Goal: Obtain resource: Obtain resource

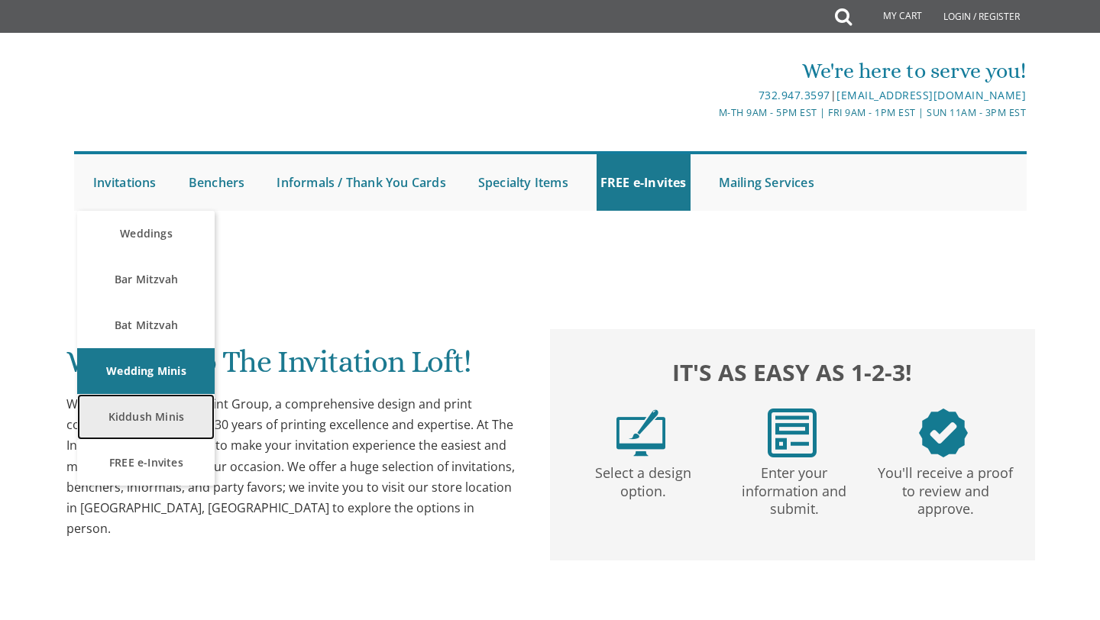
click at [144, 403] on link "Kiddush Minis" at bounding box center [145, 417] width 137 height 46
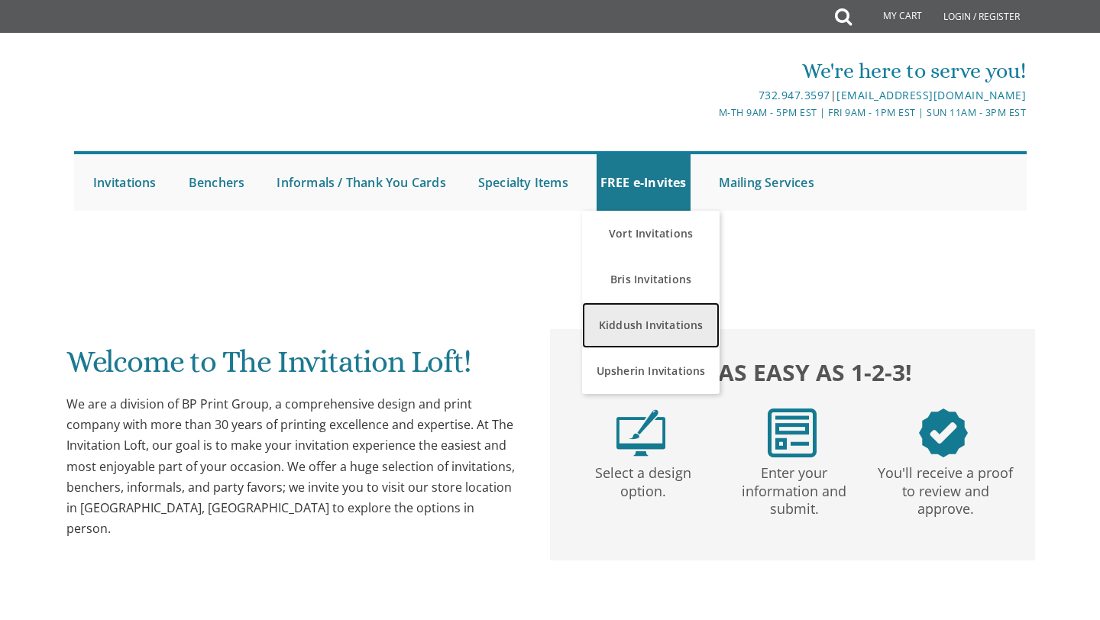
click at [638, 323] on link "Kiddush Invitations" at bounding box center [650, 325] width 137 height 46
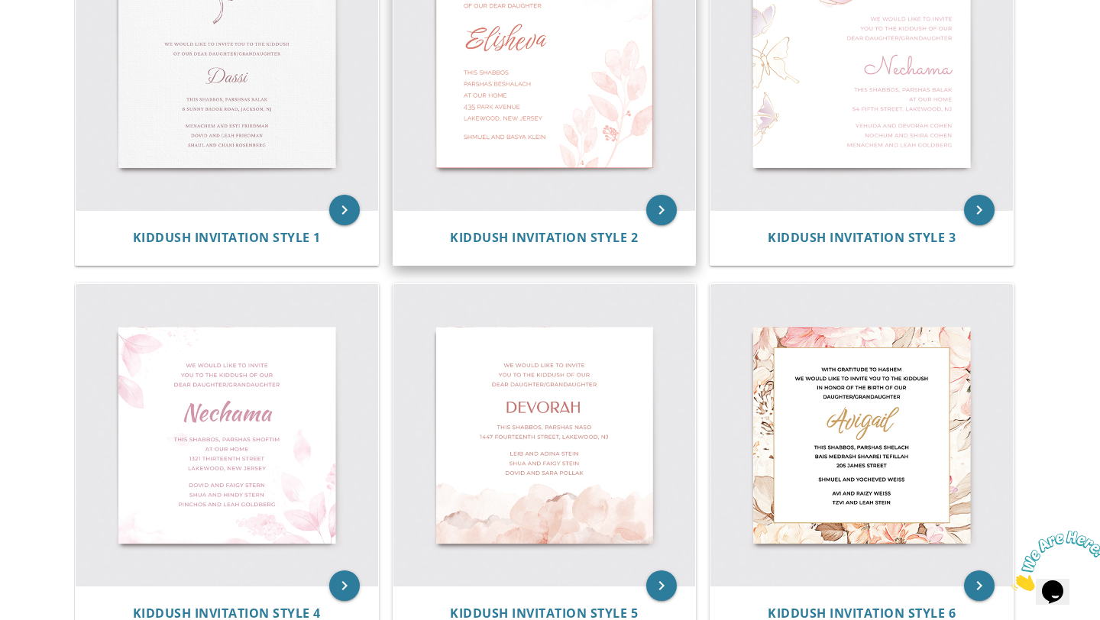
scroll to position [428, 0]
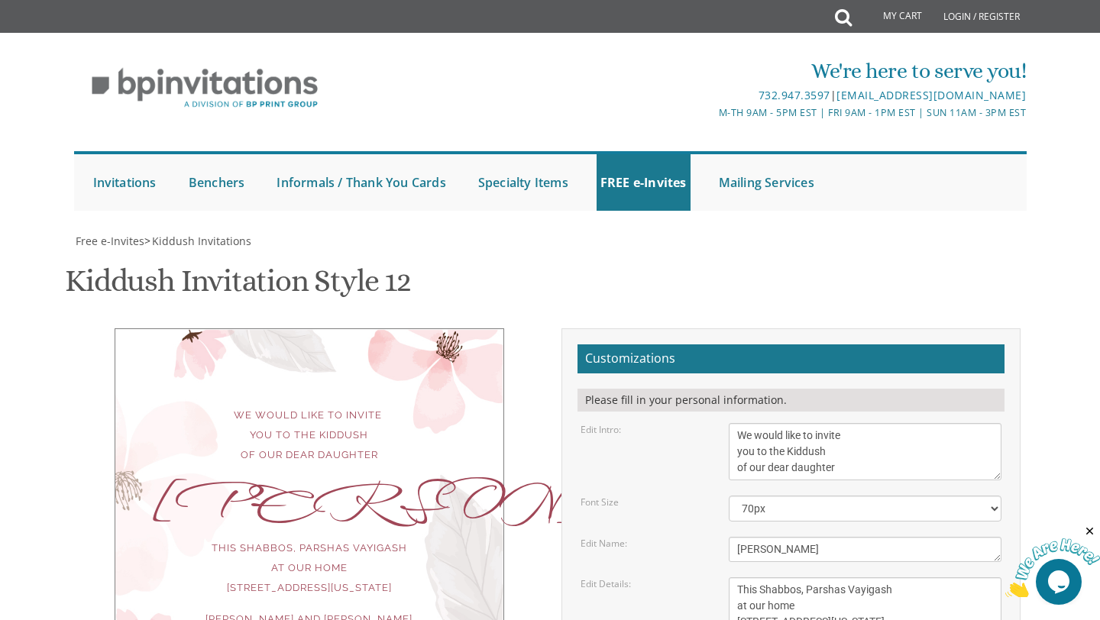
scroll to position [185, 0]
click at [842, 423] on textarea "We would like to invite you to the Kiddush of our dear daughter" at bounding box center [865, 451] width 273 height 57
type textarea "We would like to invite you to the Kiddush of our dear daughter/Granddaughter"
click at [810, 537] on textarea "Ahuva" at bounding box center [865, 549] width 273 height 25
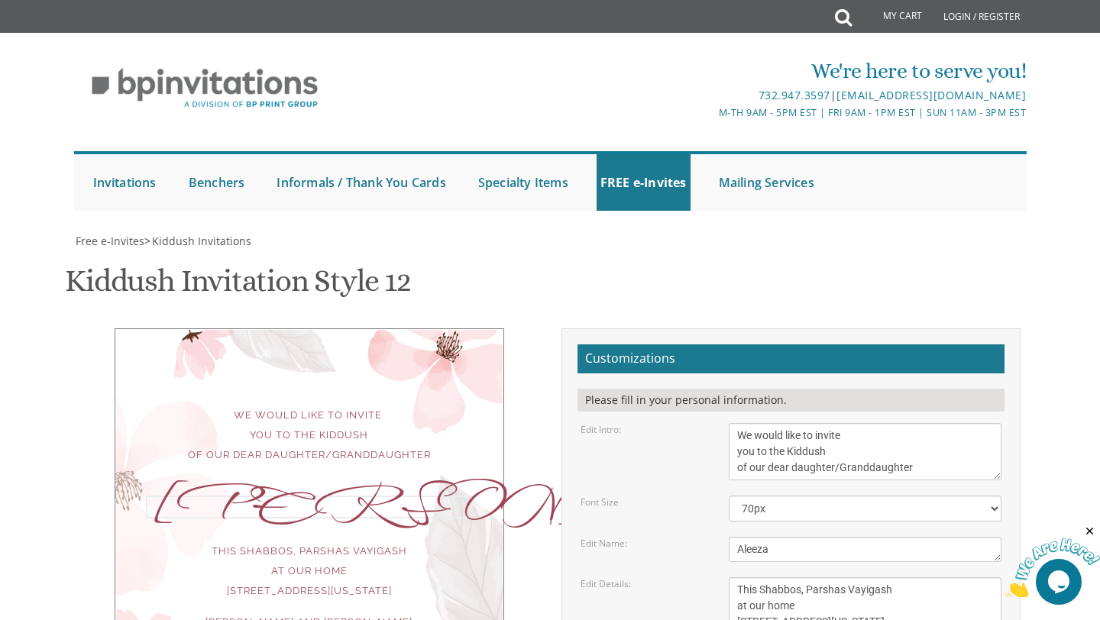
click at [832, 577] on textarea "This Shabbos, Parshas Vayigash at our home 415 Arlington Avenue Lakewood, New J…" at bounding box center [865, 613] width 273 height 73
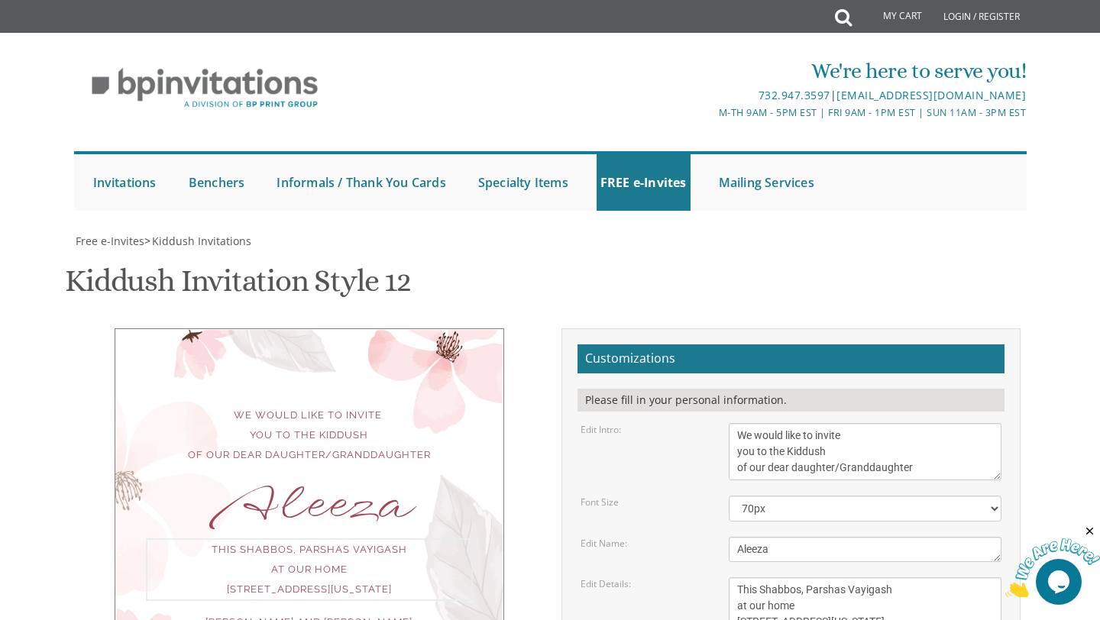
click at [734, 537] on textarea "Ahuva" at bounding box center [865, 549] width 273 height 25
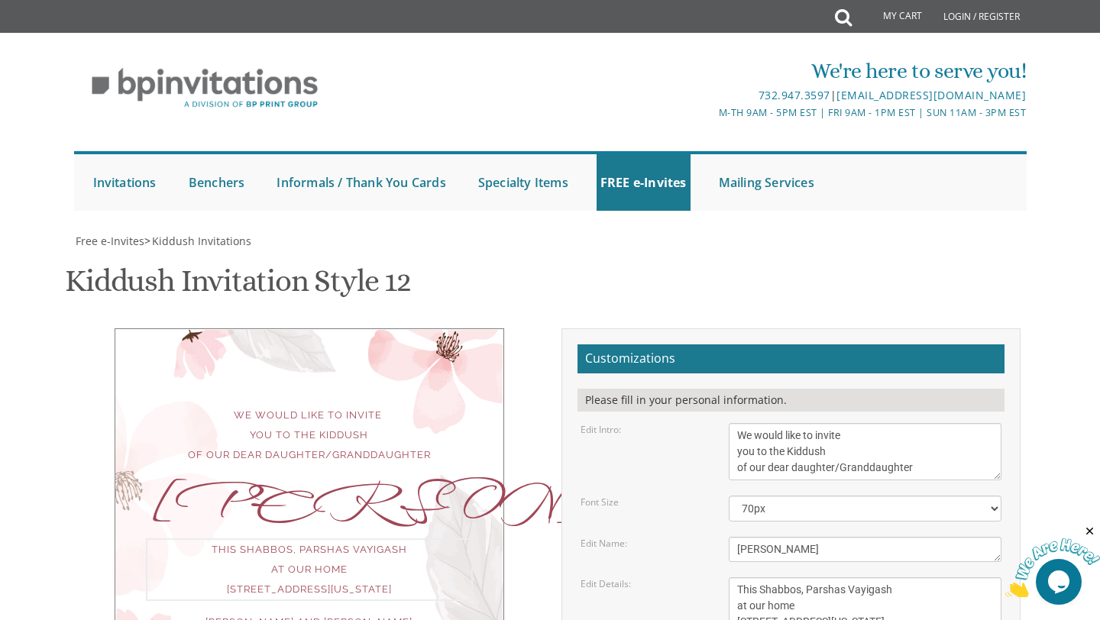
click at [811, 577] on textarea "This Shabbos, Parshas Vayigash at our home 415 Arlington Avenue Lakewood, New J…" at bounding box center [865, 613] width 273 height 73
click at [808, 537] on textarea "Ahuva" at bounding box center [865, 549] width 273 height 25
type textarea "Aleeza"
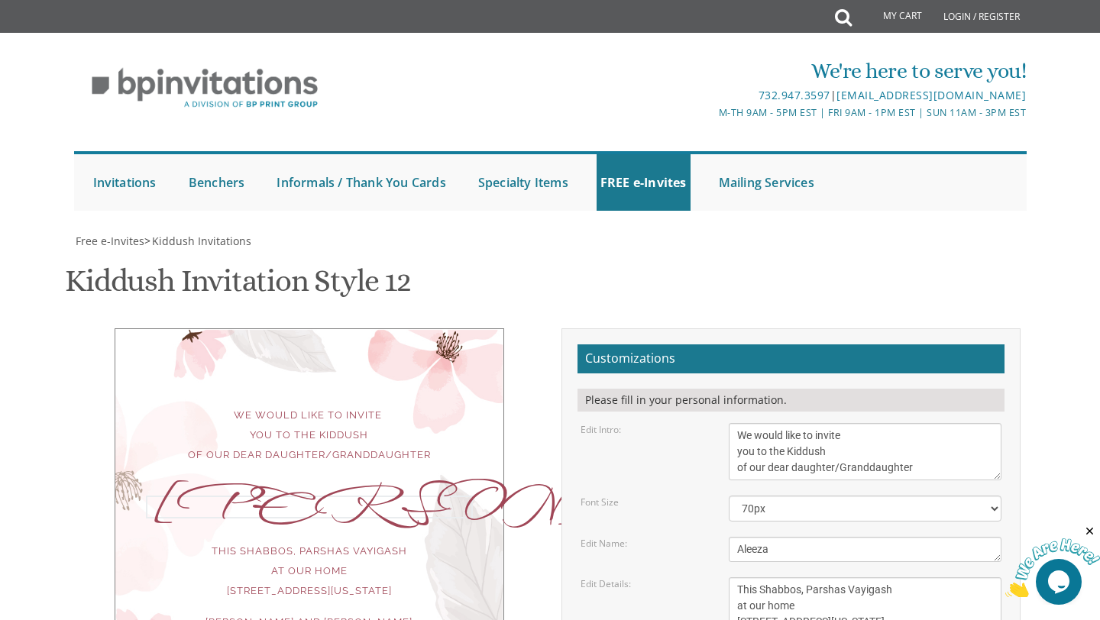
click at [806, 577] on textarea "This Shabbos, Parshas Vayigash at our home 415 Arlington Avenue Lakewood, New J…" at bounding box center [865, 613] width 273 height 73
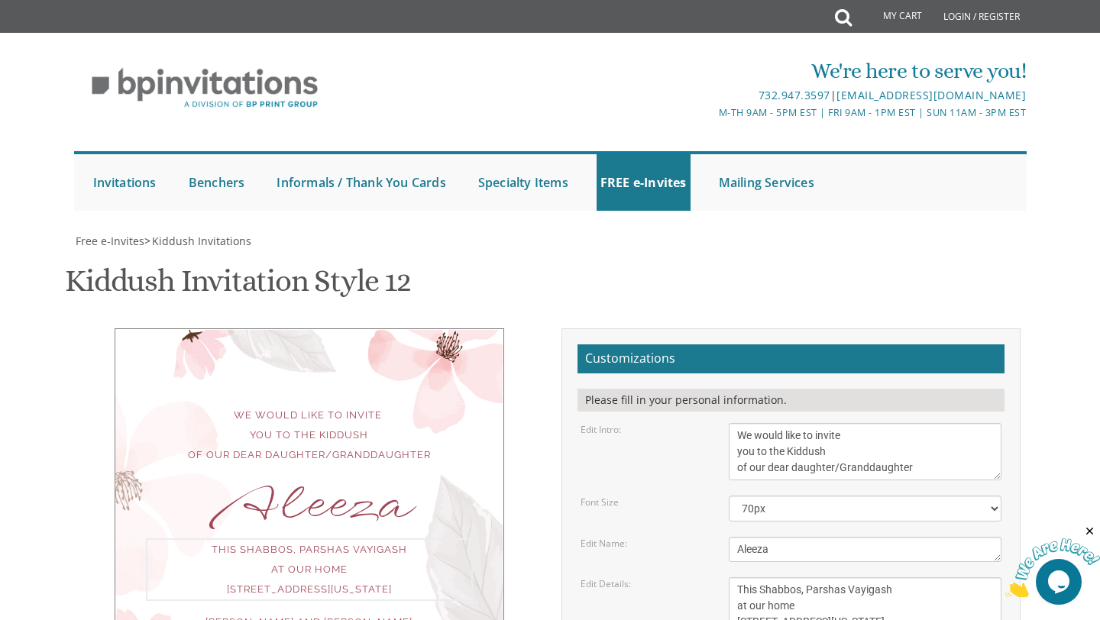
click at [875, 577] on textarea "This Shabbos, Parshas Vayigash at our home 415 Arlington Avenue Lakewood, New J…" at bounding box center [865, 613] width 273 height 73
click at [743, 577] on textarea "This Shabbos, Parshas Vayigash at our home 415 Arlington Avenue Lakewood, New J…" at bounding box center [865, 613] width 273 height 73
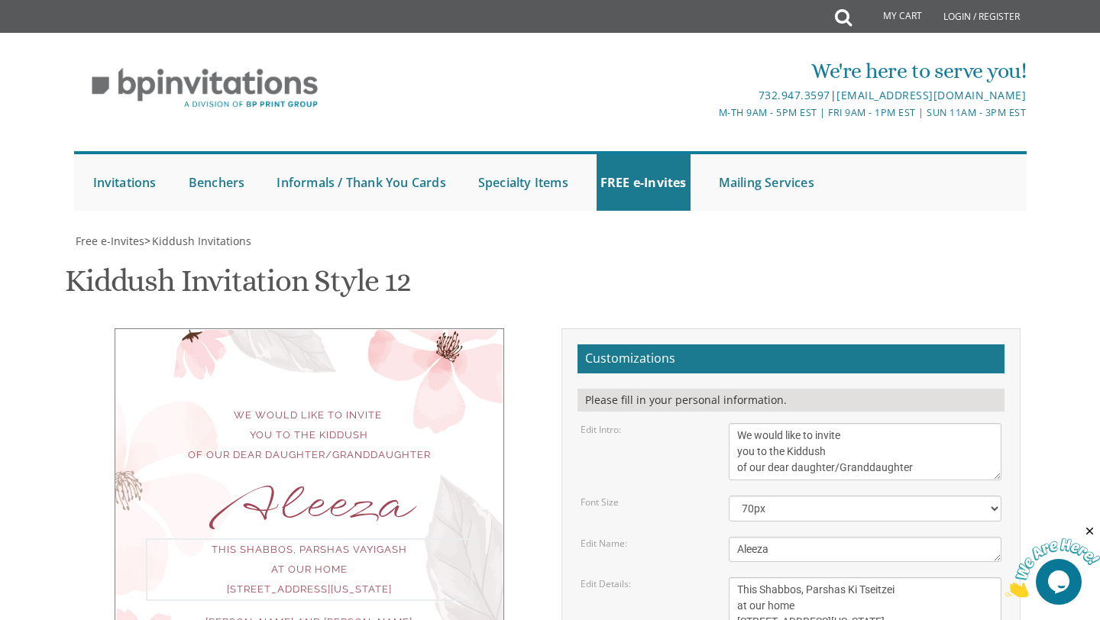
click at [781, 577] on textarea "This Shabbos, Parshas Vayigash at our home 415 Arlington Avenue Lakewood, New J…" at bounding box center [865, 613] width 273 height 73
drag, startPoint x: 788, startPoint y: 451, endPoint x: 695, endPoint y: 450, distance: 92.4
click at [694, 577] on div "Edit Details: This Shabbos, Parshas Vayigash at our home 415 Arlington Avenue L…" at bounding box center [791, 613] width 445 height 73
type textarea "This Shabbos, Parshas Ki Tseitzei at our home 337 Brook Avenue Passaic, New Jer…"
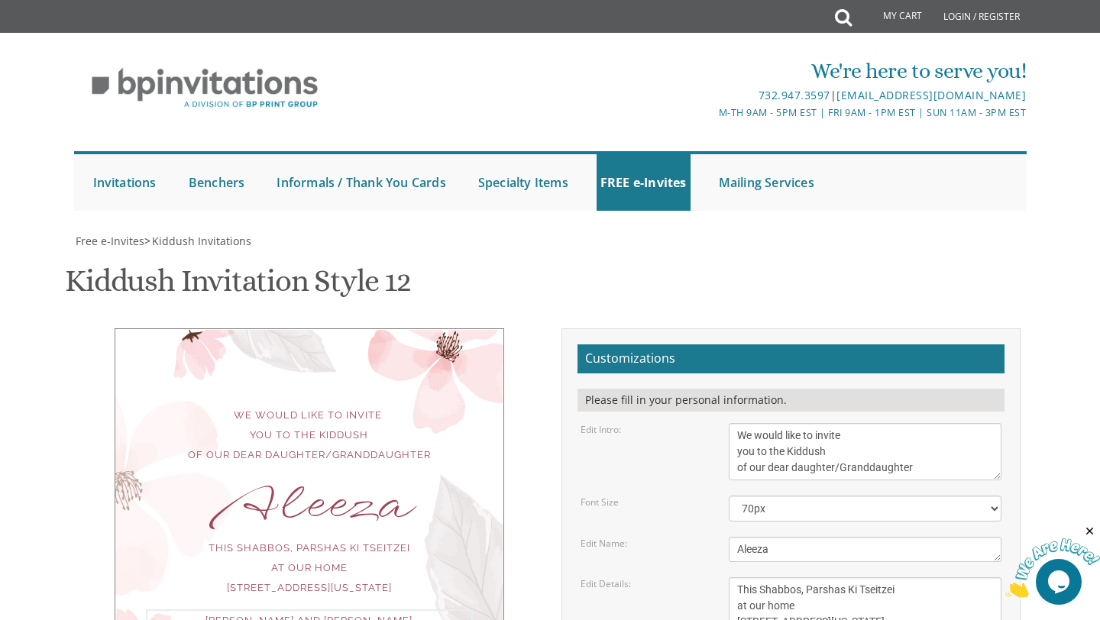
click at [965, 577] on textarea "This Shabbos, Parshas Vayigash at our home 415 Arlington Avenue Lakewood, New J…" at bounding box center [865, 613] width 273 height 73
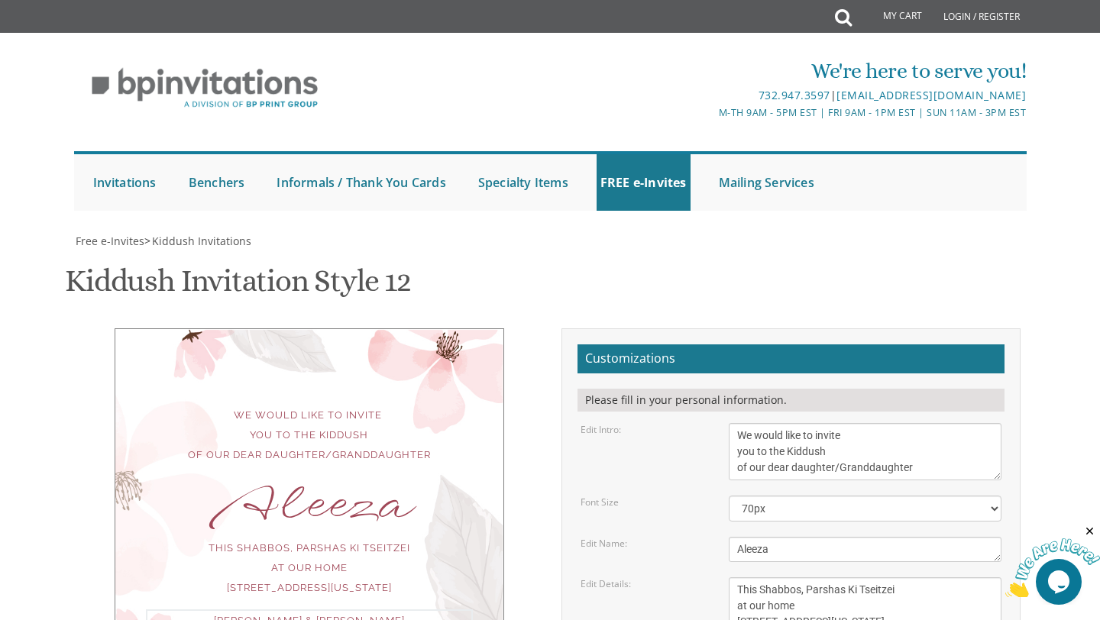
click at [949, 577] on textarea "This Shabbos, Parshas Vayigash at our home 415 Arlington Avenue Lakewood, New J…" at bounding box center [865, 613] width 273 height 73
click at [873, 577] on textarea "This Shabbos, Parshas Vayigash at our home 415 Arlington Avenue Lakewood, New J…" at bounding box center [865, 613] width 273 height 73
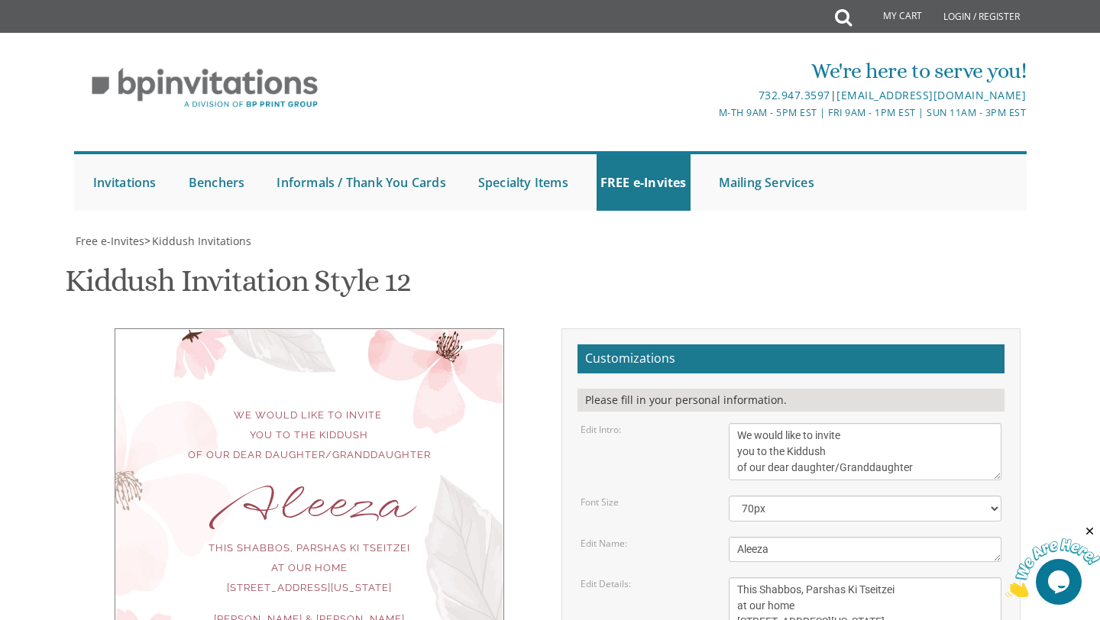
drag, startPoint x: 808, startPoint y: 493, endPoint x: 732, endPoint y: 493, distance: 76.4
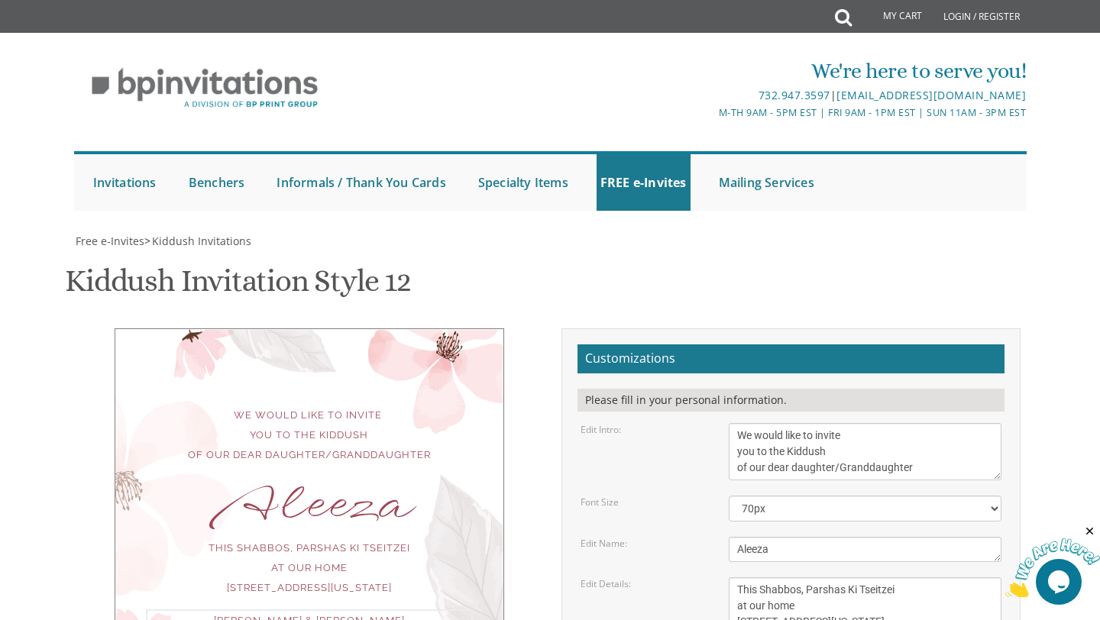
type textarea "Dovid & Kayla Terebelo Ari & Rochelle Rosenfeld Etti Terebelo"
type input "kaylarozy@gmail.com"
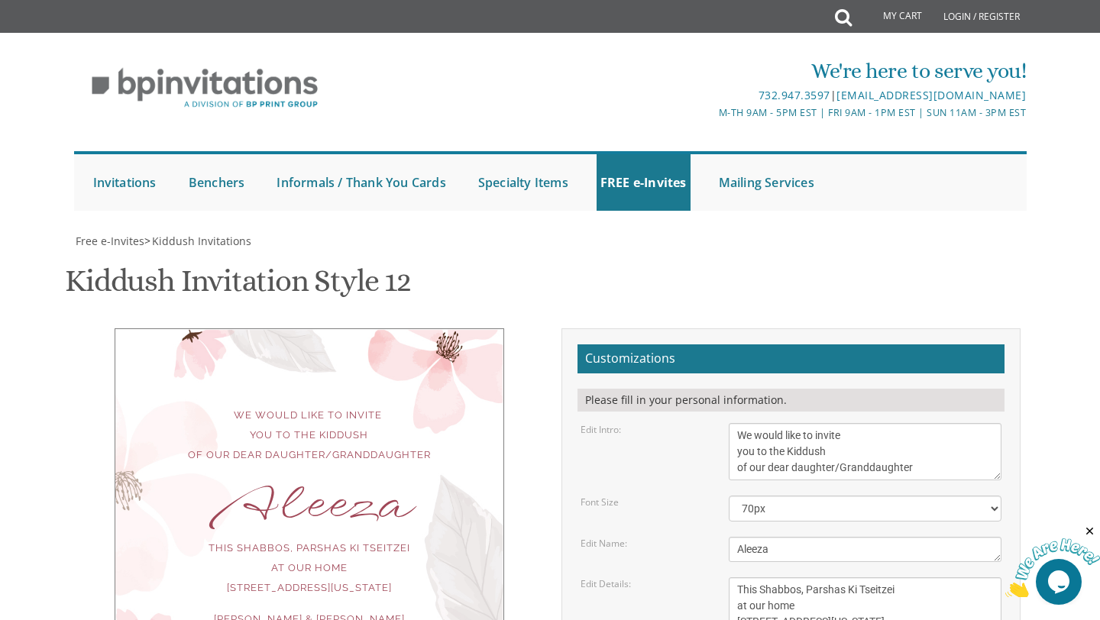
scroll to position [295, 0]
click at [742, 548] on textarea "Ahuva" at bounding box center [865, 549] width 273 height 25
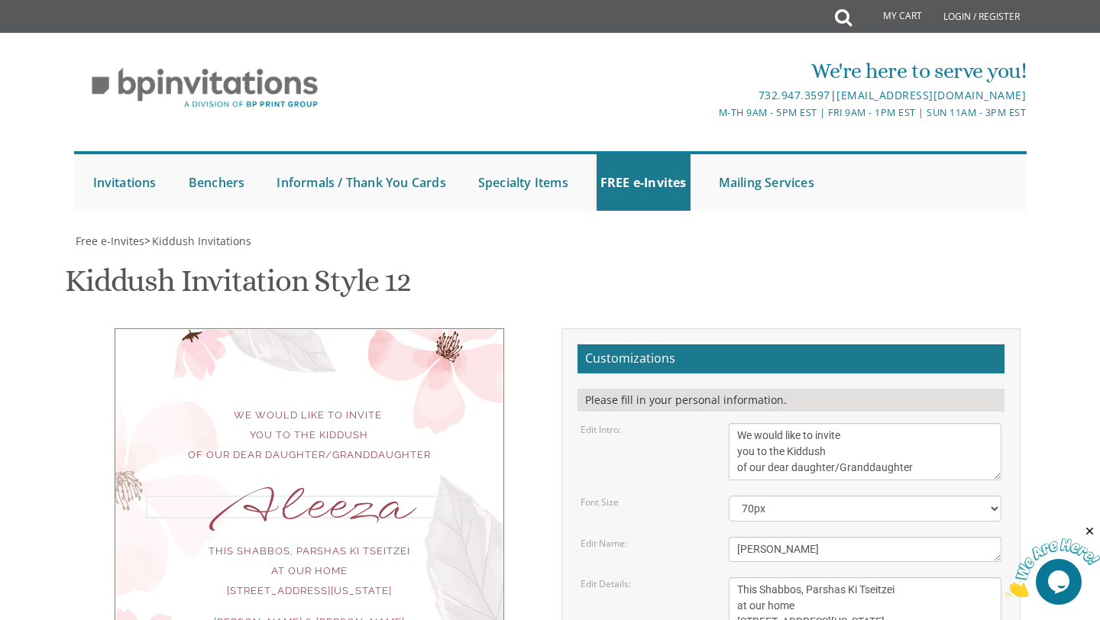
type textarea "Chaya Aleeza"
click at [833, 514] on select "40px 50px 60px 70px 80px" at bounding box center [865, 509] width 273 height 26
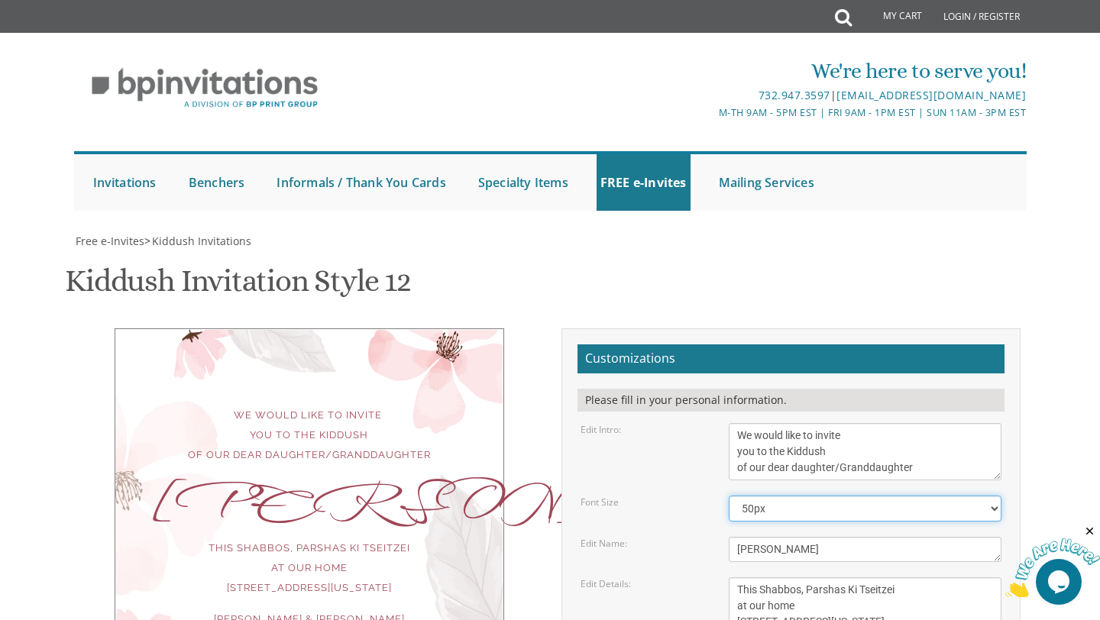
click at [729, 496] on select "40px 50px 60px 70px 80px" at bounding box center [865, 509] width 273 height 26
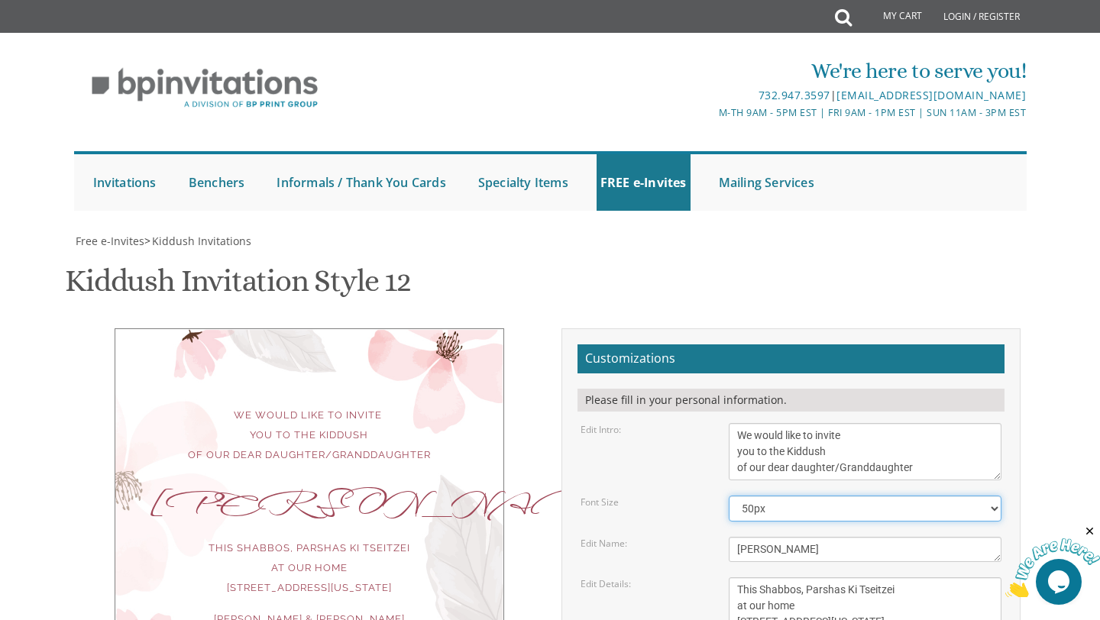
click at [797, 507] on select "40px 50px 60px 70px 80px" at bounding box center [865, 509] width 273 height 26
select select "60px"
click at [729, 496] on select "40px 50px 60px 70px 80px" at bounding box center [865, 509] width 273 height 26
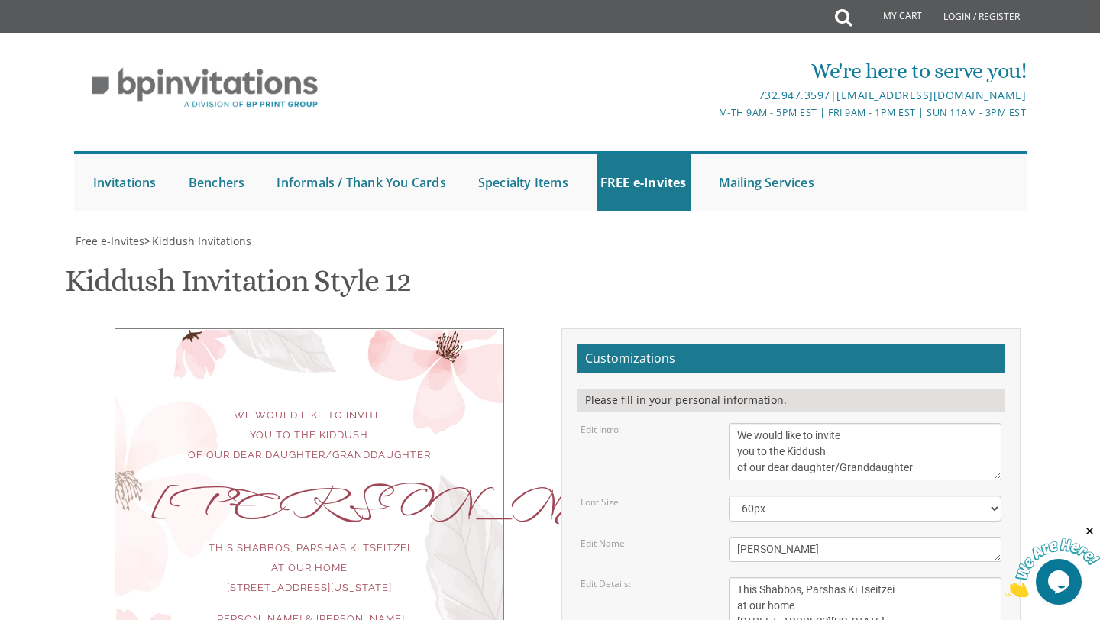
click at [643, 311] on div "Kiddush Invitation Style 12 SKU: kiddush12" at bounding box center [550, 283] width 970 height 60
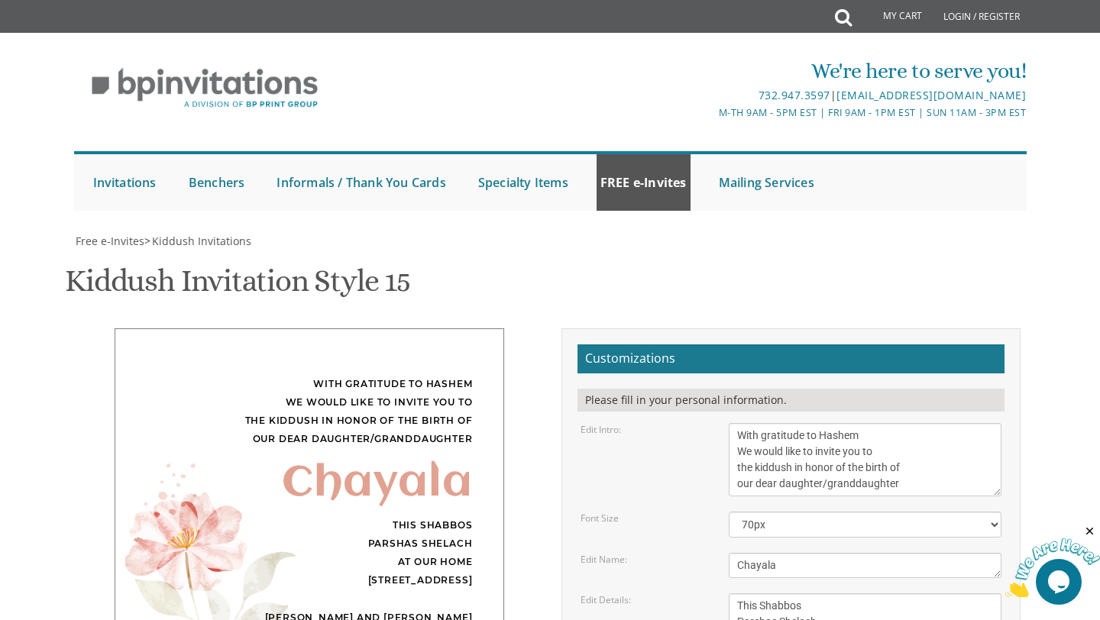
scroll to position [86, 0]
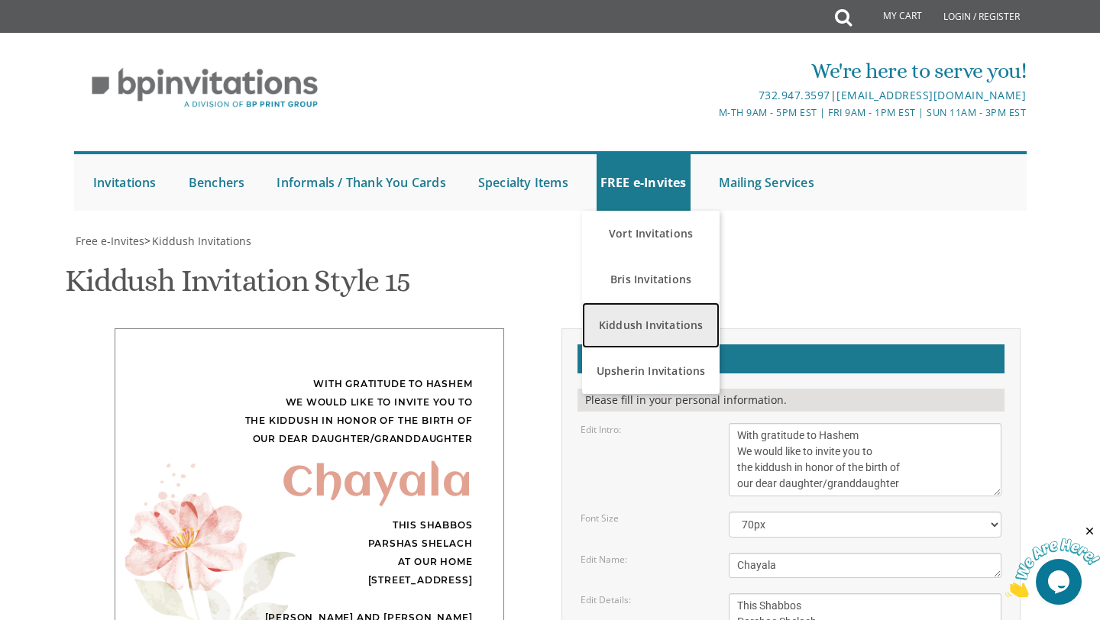
click at [642, 302] on link "Kiddush Invitations" at bounding box center [650, 325] width 137 height 46
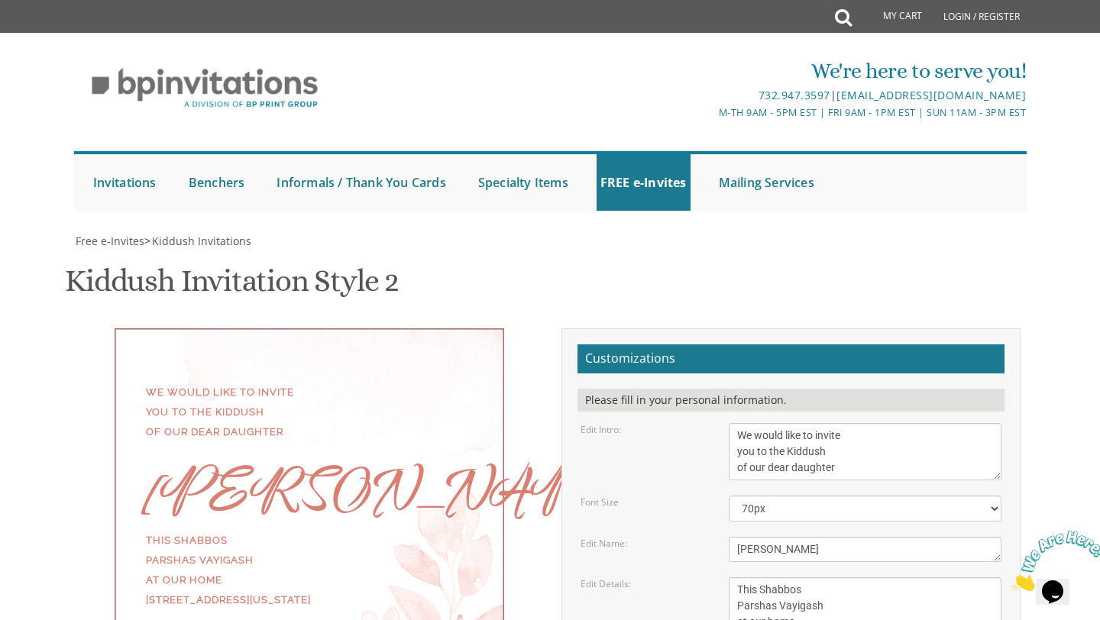
scroll to position [210, 0]
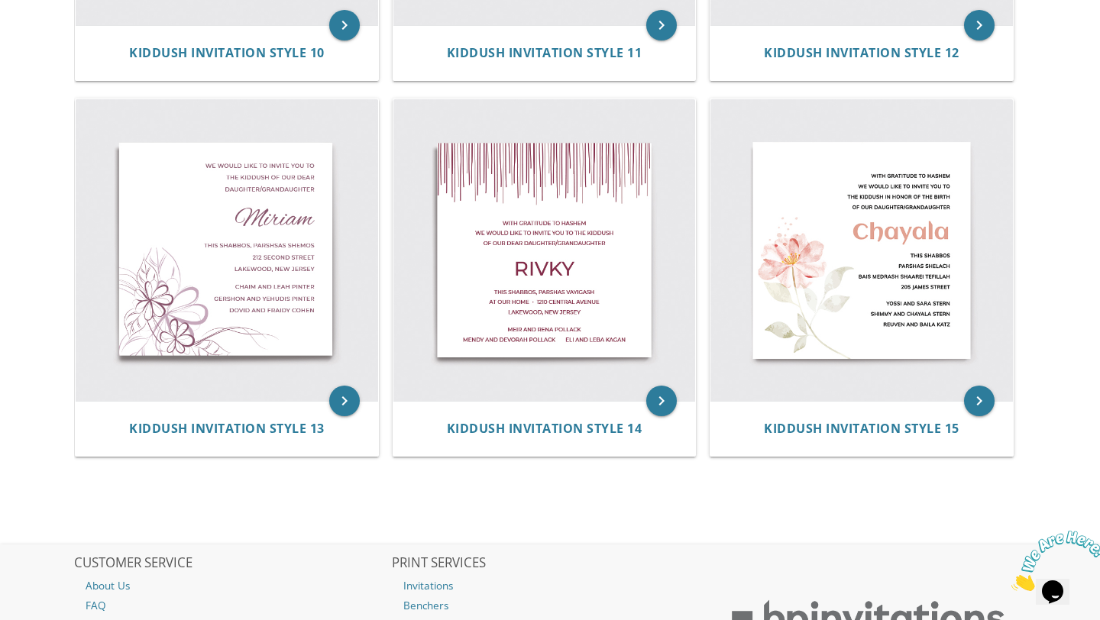
scroll to position [1900, 0]
